Goal: Task Accomplishment & Management: Use online tool/utility

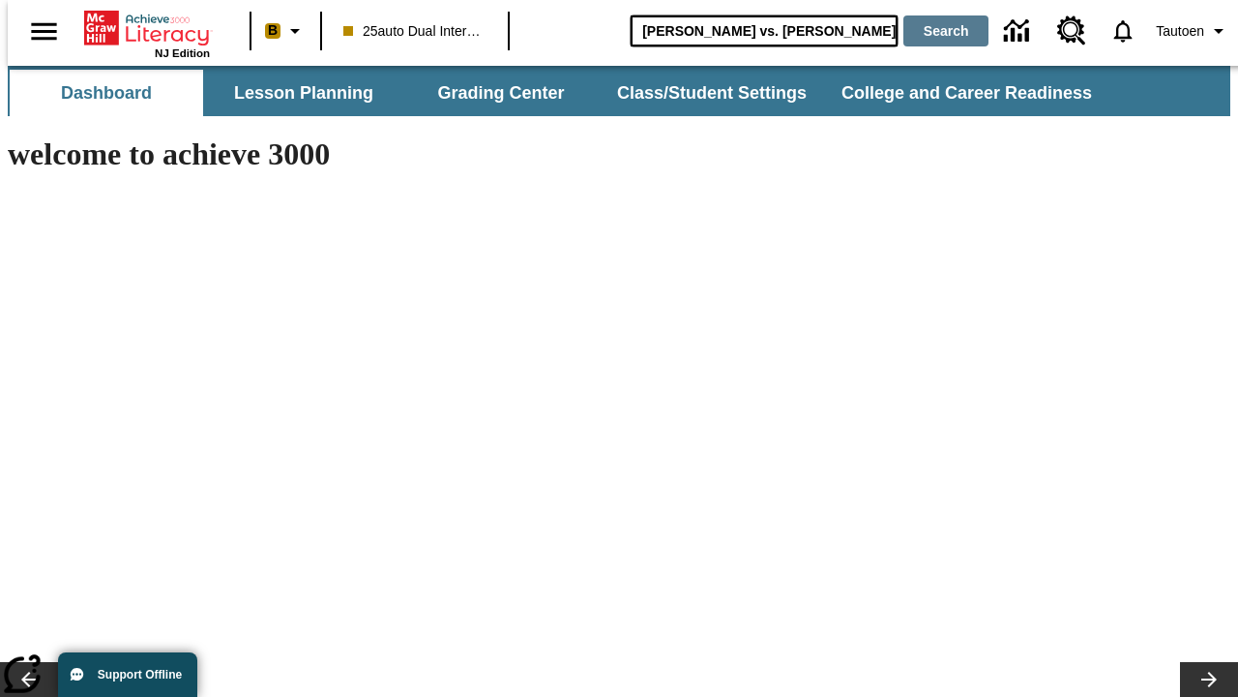
type input "[PERSON_NAME] vs. [PERSON_NAME]"
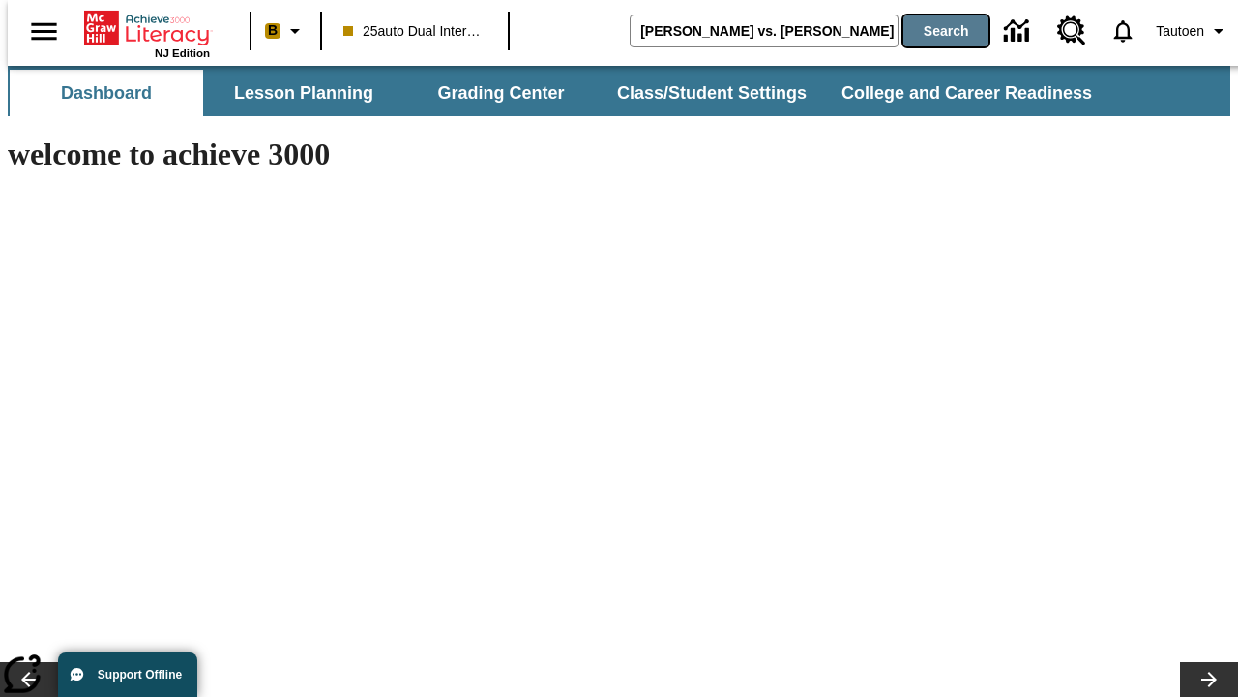
click at [934, 31] on button "Search" at bounding box center [946, 30] width 85 height 31
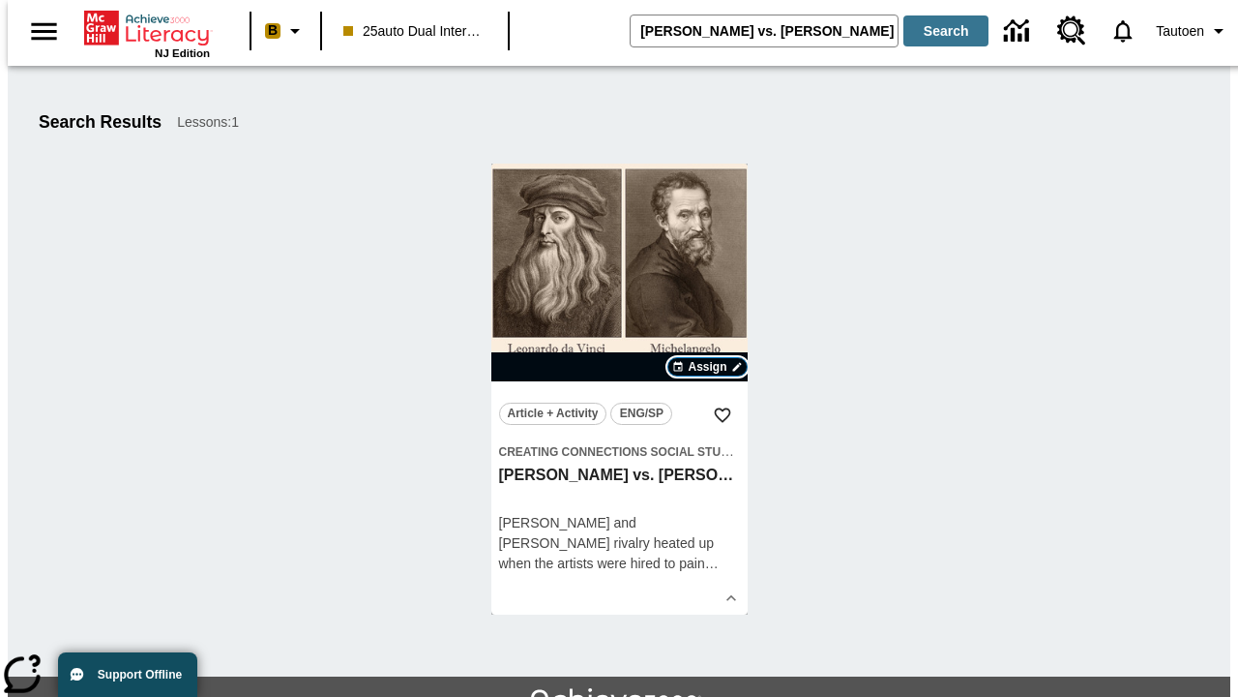
click at [708, 367] on span "Assign" at bounding box center [707, 366] width 39 height 17
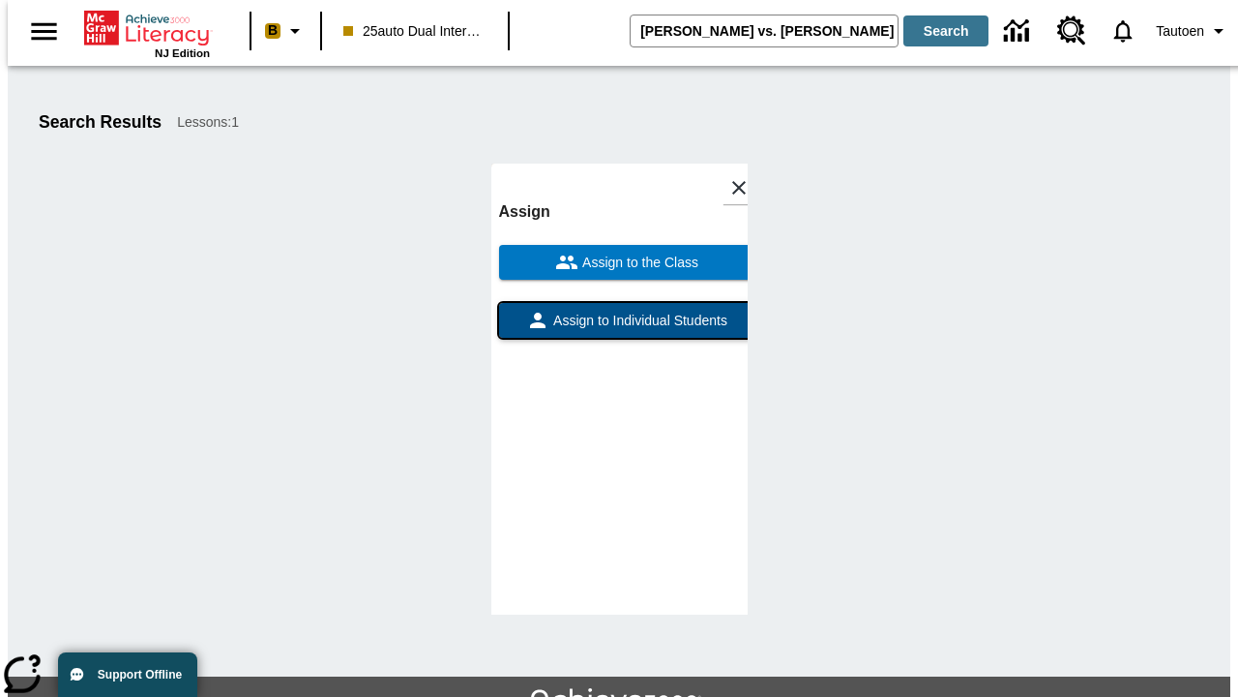
click at [619, 311] on span "Assign to Individual Students" at bounding box center [639, 321] width 178 height 20
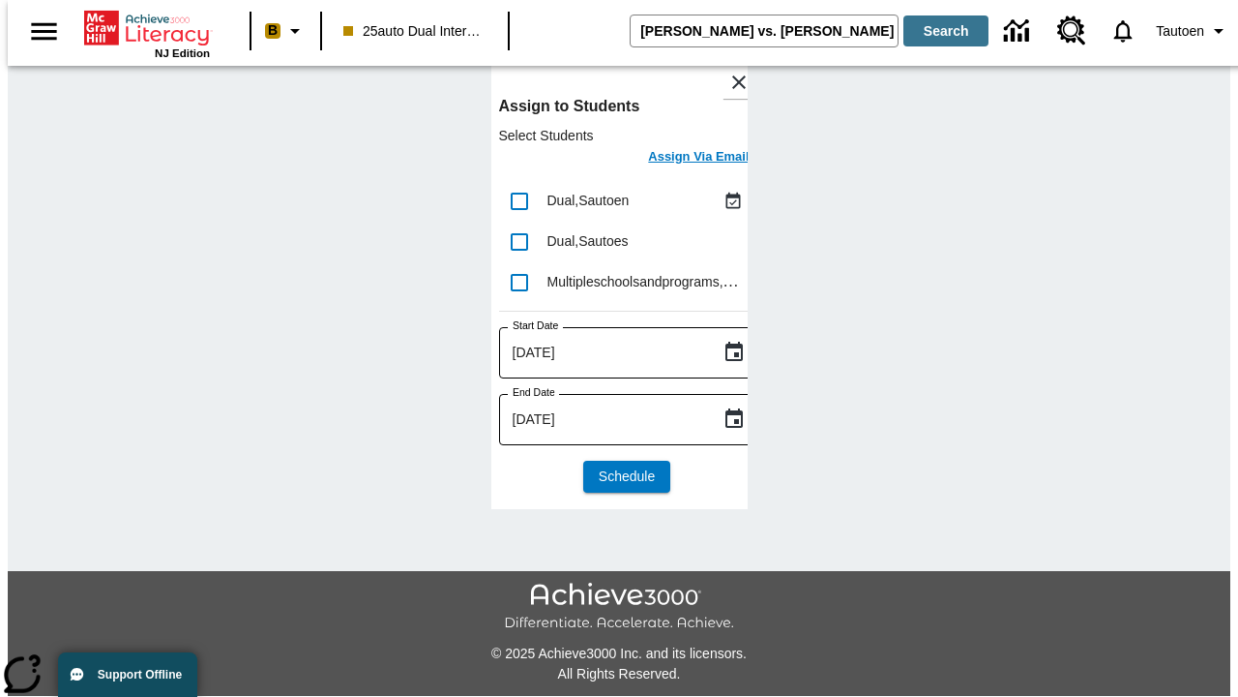
click at [519, 200] on input "lesson details" at bounding box center [519, 201] width 41 height 41
checkbox input "true"
click at [684, 159] on h6 "Assign Via Email" at bounding box center [698, 157] width 101 height 22
